Goal: Task Accomplishment & Management: Use online tool/utility

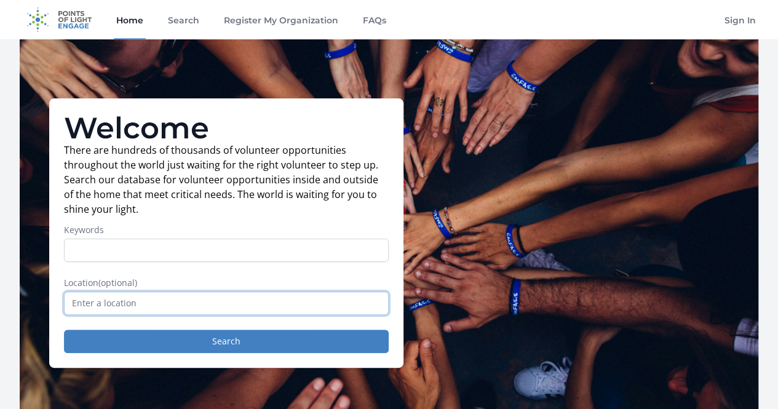
click at [207, 312] on input "text" at bounding box center [226, 302] width 325 height 23
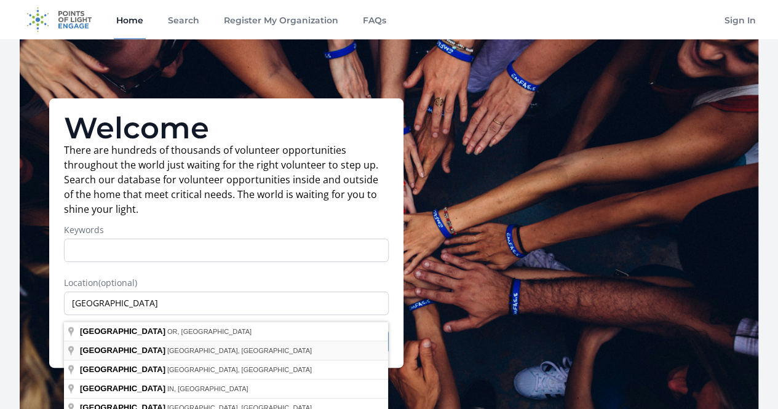
type input "[GEOGRAPHIC_DATA], [GEOGRAPHIC_DATA], [GEOGRAPHIC_DATA]"
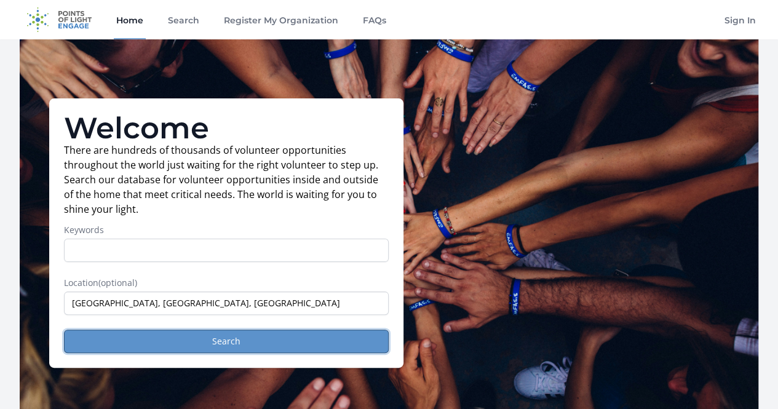
click at [207, 348] on button "Search" at bounding box center [226, 341] width 325 height 23
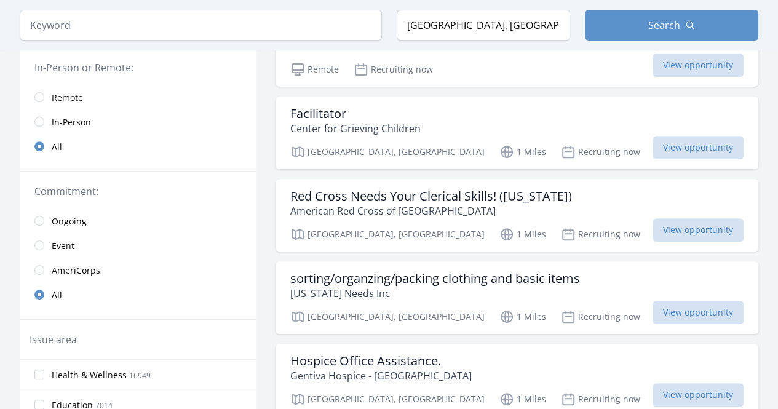
scroll to position [172, 0]
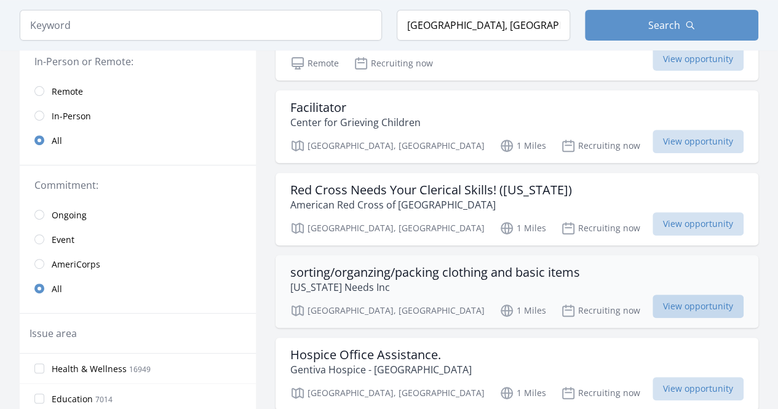
click at [689, 296] on span "View opportunity" at bounding box center [697, 305] width 91 height 23
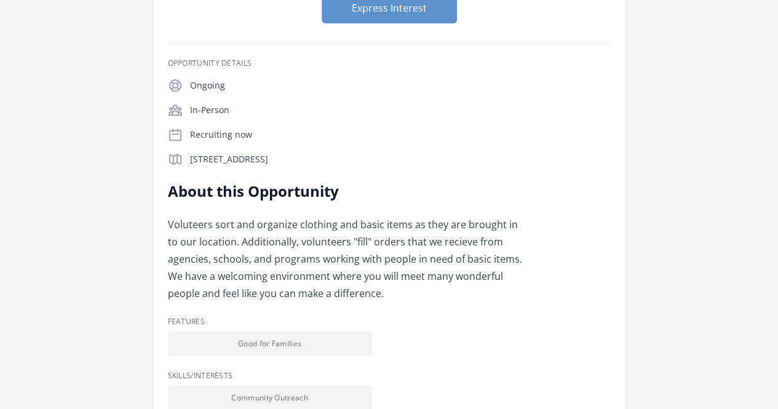
scroll to position [201, 0]
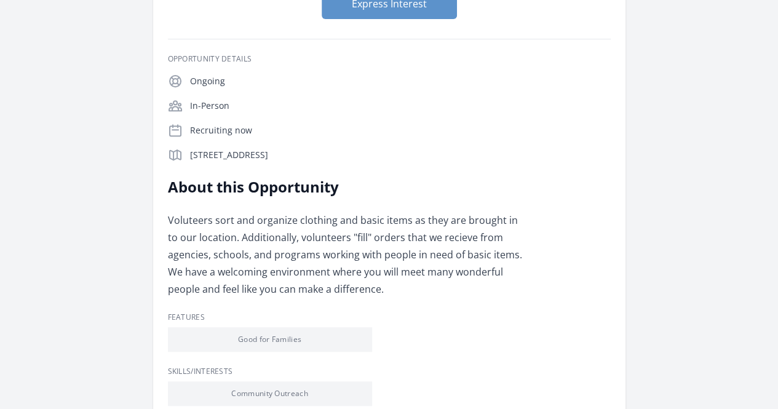
click at [0, 0] on link "Learn more about Maine Needs Inc" at bounding box center [0, 0] width 0 height 0
